Goal: Task Accomplishment & Management: Manage account settings

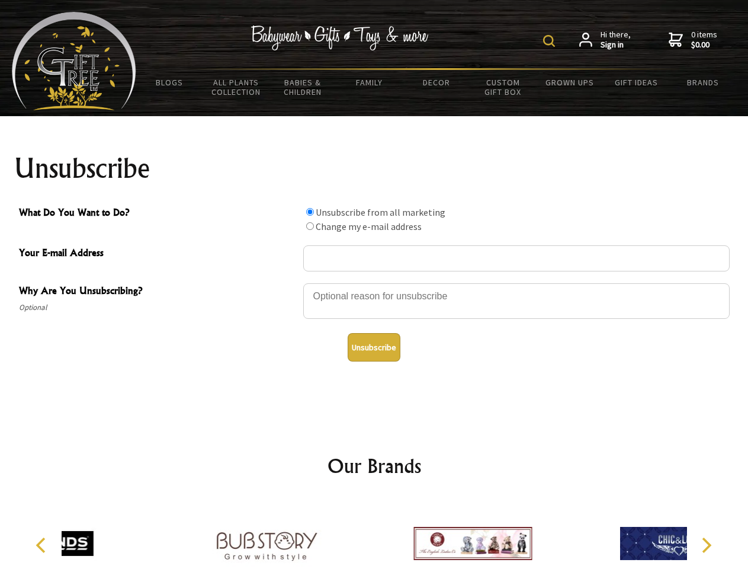
click at [551, 41] on img at bounding box center [549, 41] width 12 height 12
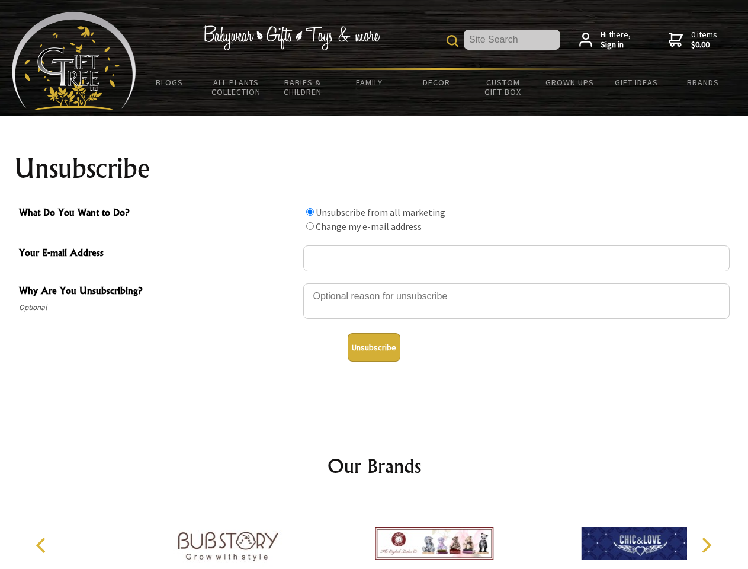
click at [374, 283] on div at bounding box center [516, 302] width 427 height 41
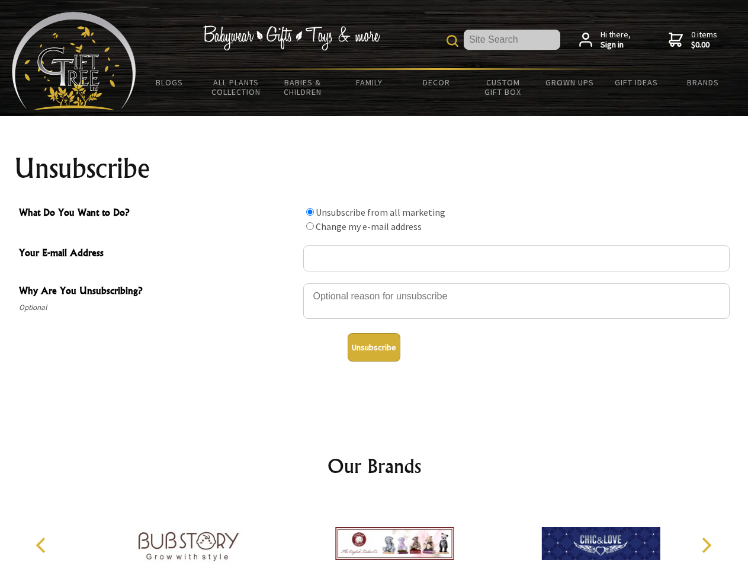
click at [310, 212] on input "What Do You Want to Do?" at bounding box center [310, 212] width 8 height 8
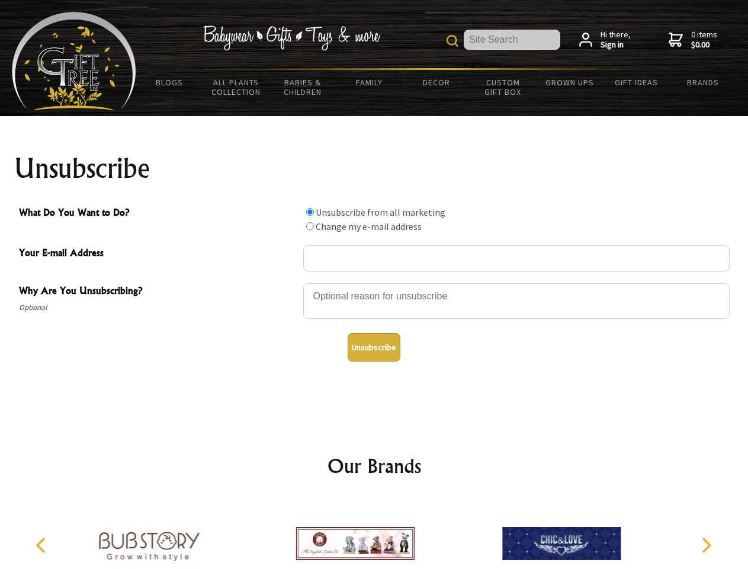
click at [310, 226] on input "What Do You Want to Do?" at bounding box center [310, 226] width 8 height 8
radio input "true"
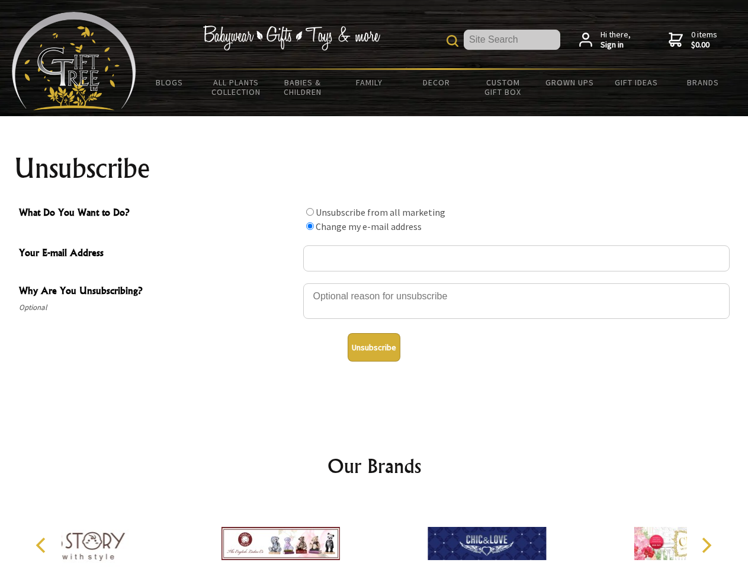
click at [374, 347] on button "Unsubscribe" at bounding box center [374, 347] width 53 height 28
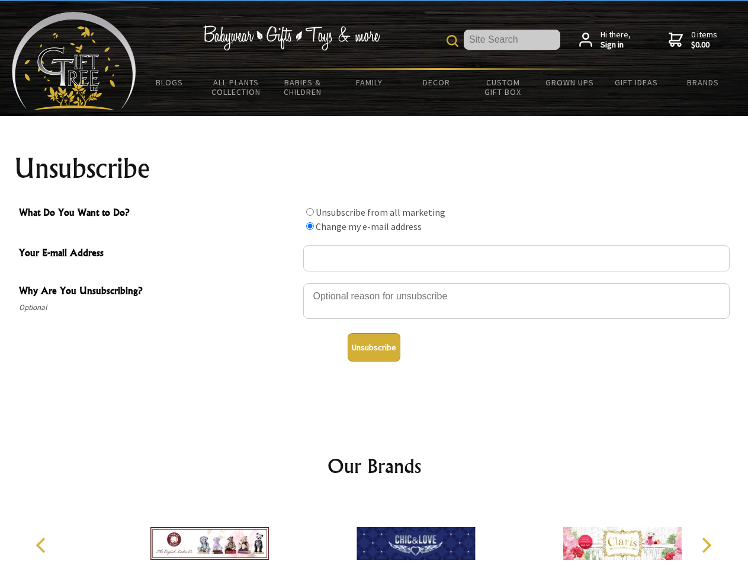
click at [374, 534] on img at bounding box center [416, 543] width 118 height 89
click at [43, 545] on icon "Previous" at bounding box center [41, 544] width 15 height 15
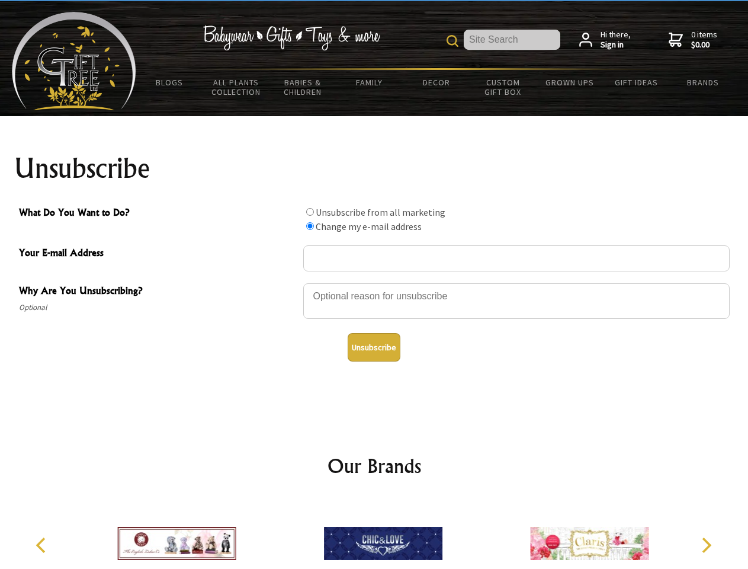
click at [706, 545] on icon "Next" at bounding box center [705, 544] width 15 height 15
